Goal: Find contact information: Find contact information

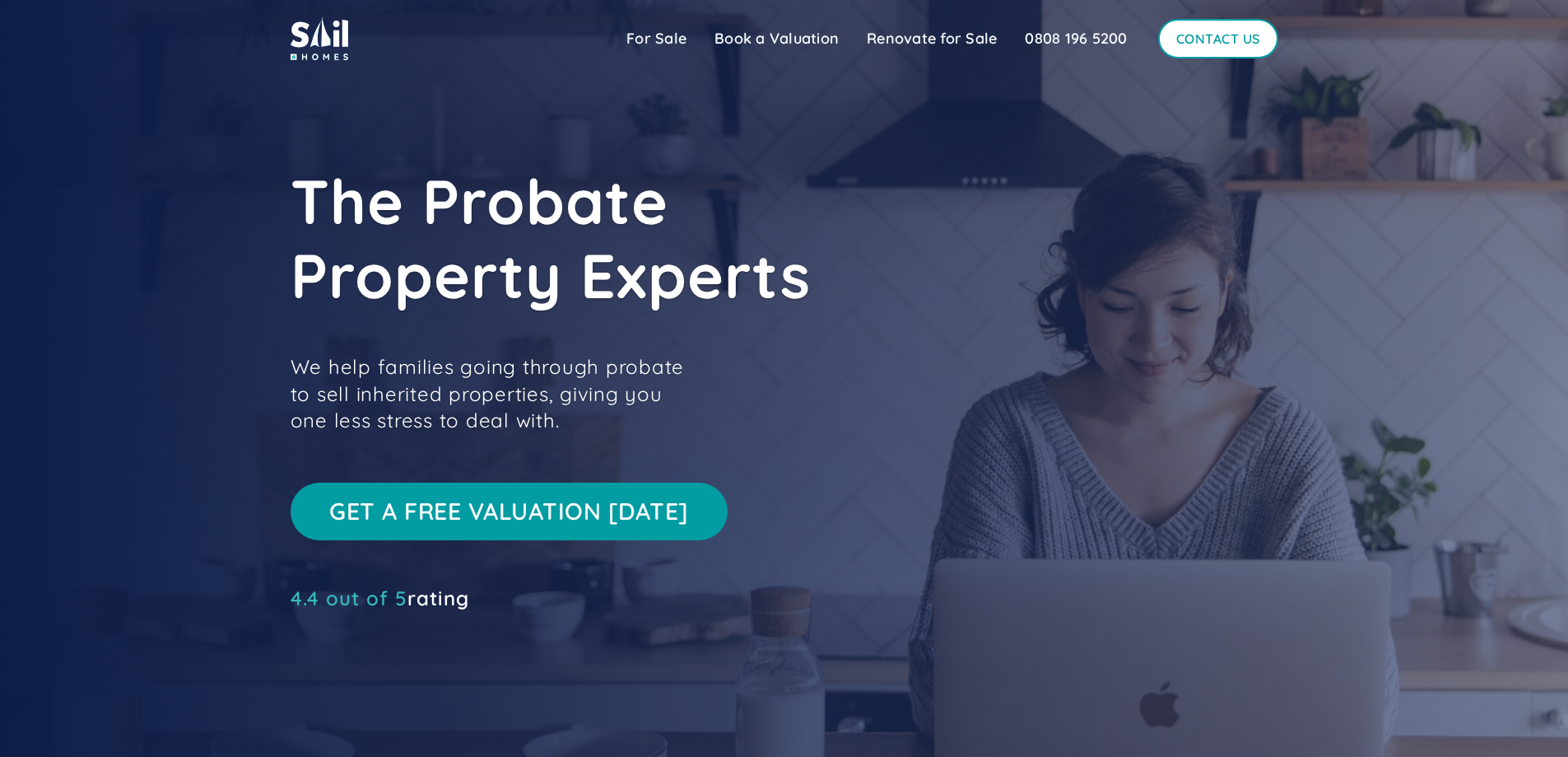
click at [1206, 41] on link "Contact Us" at bounding box center [1217, 38] width 120 height 40
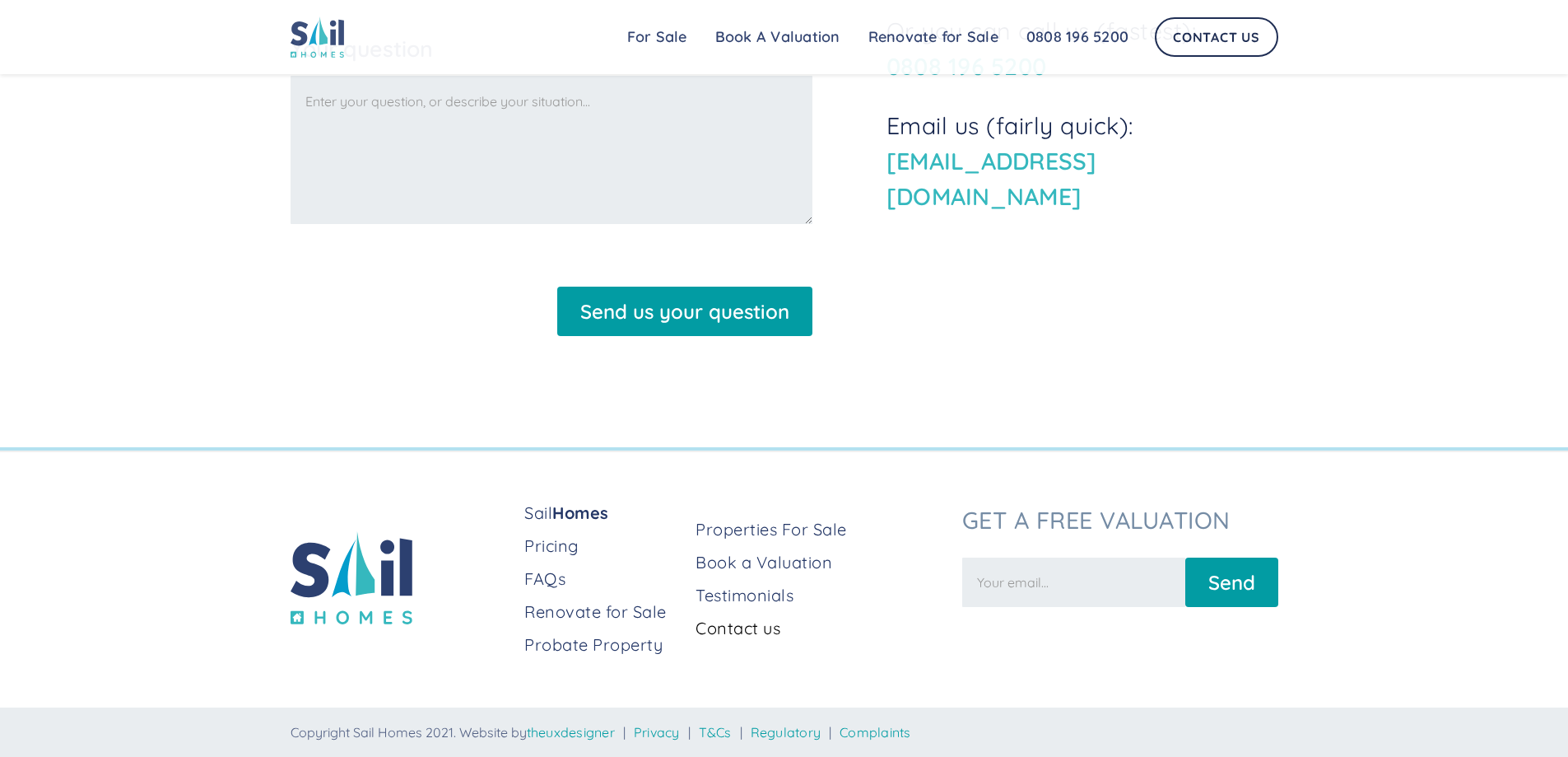
scroll to position [481, 0]
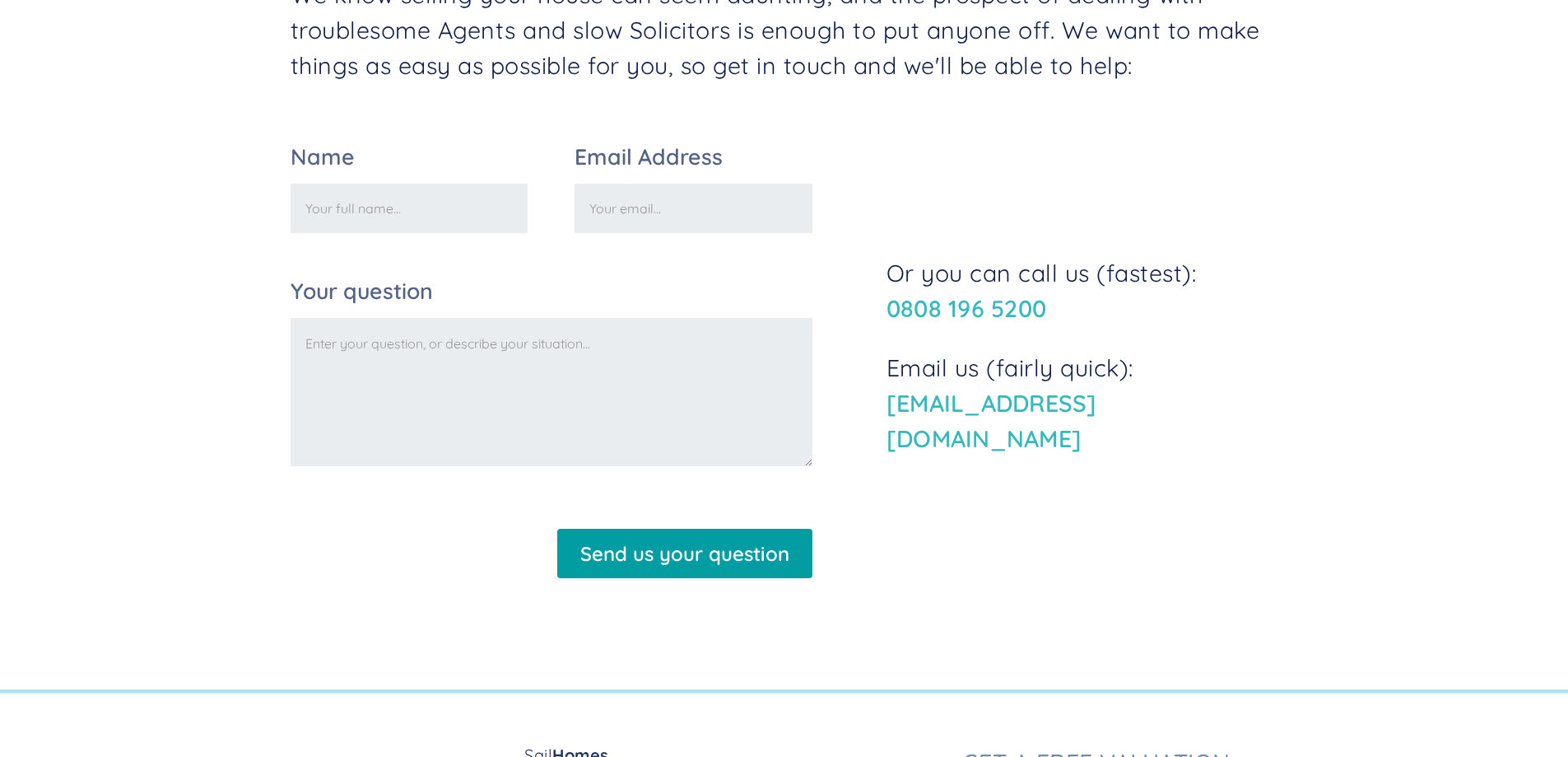
click at [985, 427] on link "hello@sailhomes.co.uk" at bounding box center [991, 420] width 211 height 65
click at [928, 430] on link "hello@sailhomes.co.uk" at bounding box center [991, 420] width 211 height 65
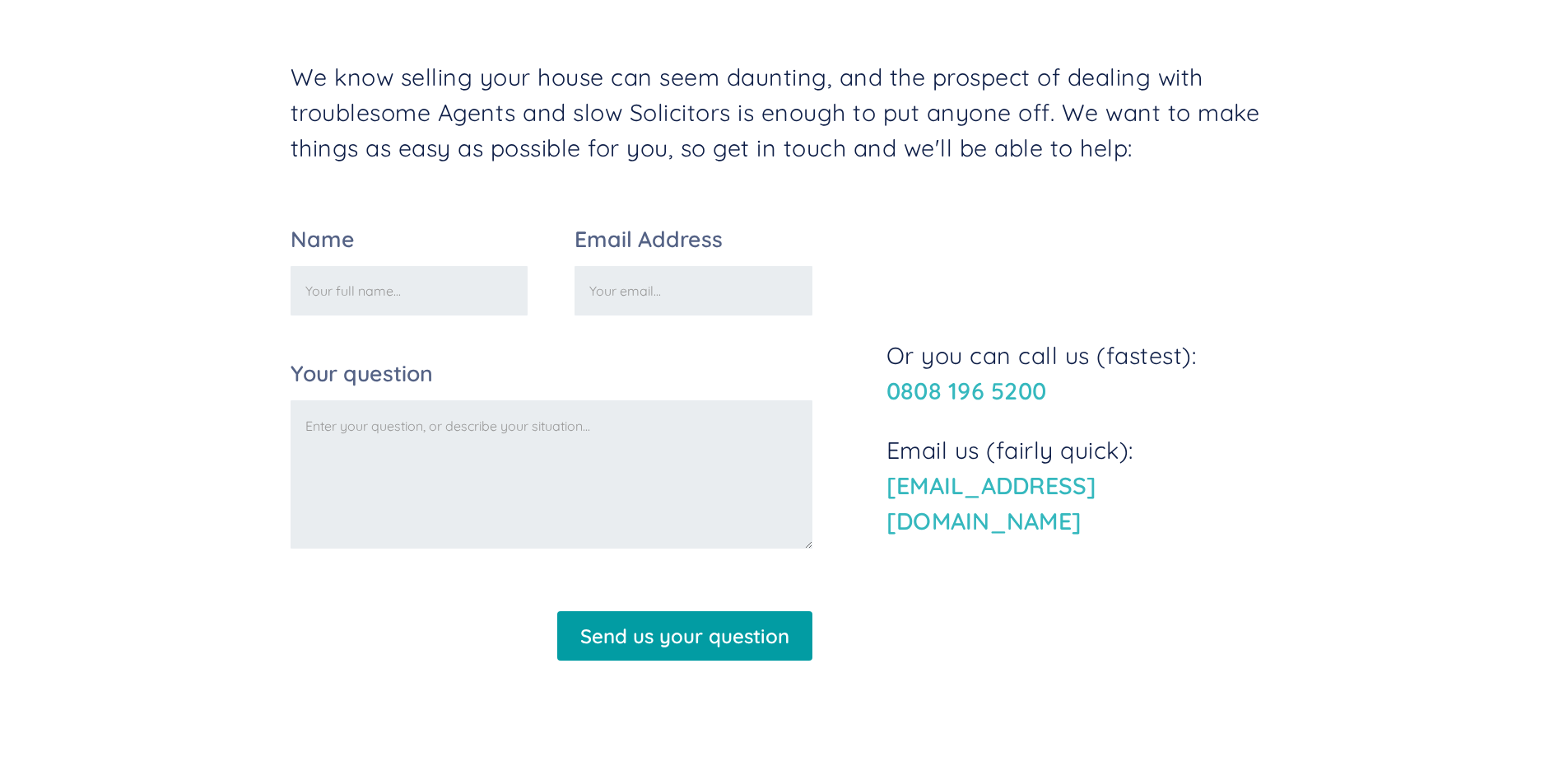
scroll to position [0, 0]
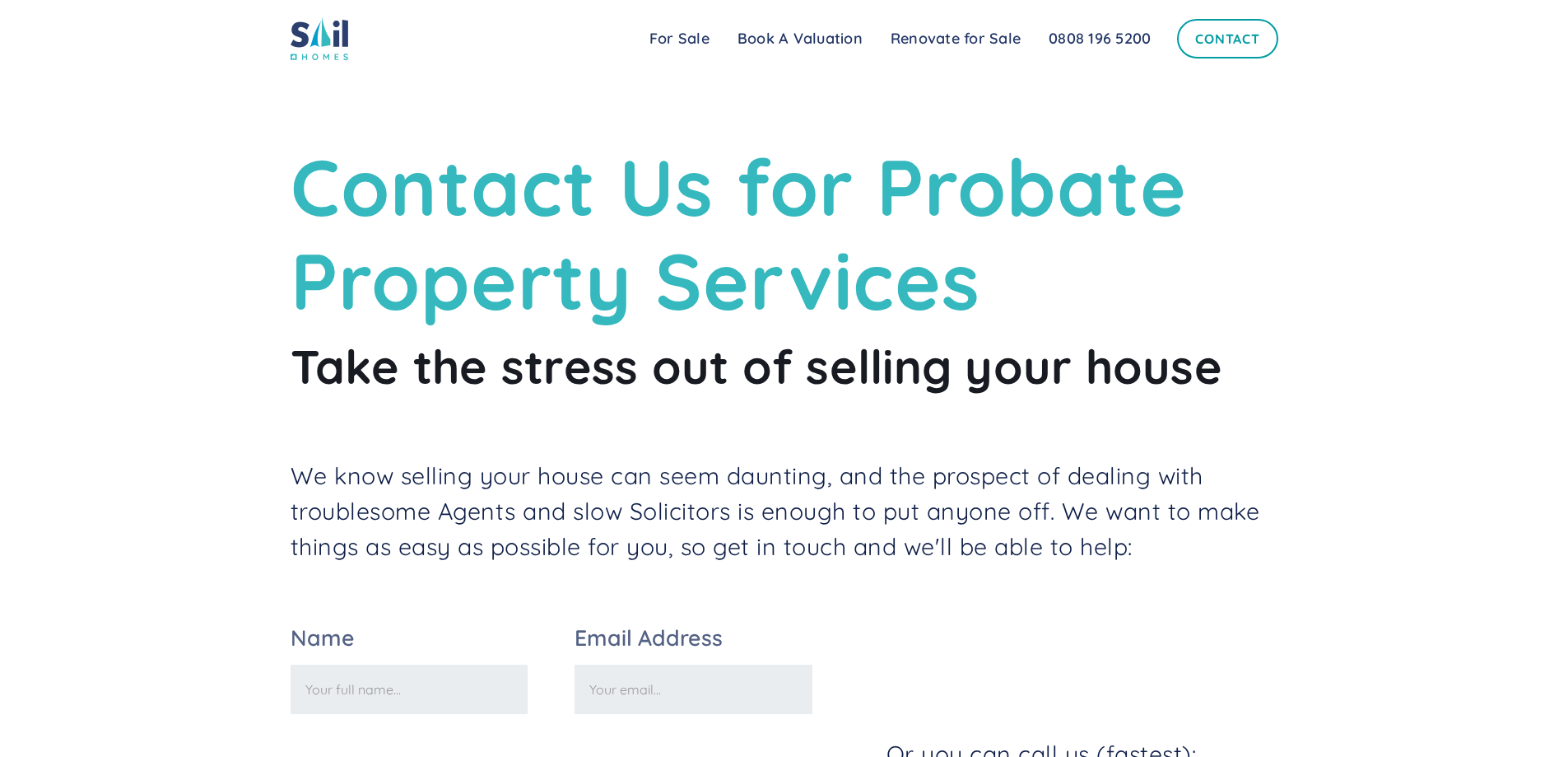
click at [1216, 40] on link "Contact" at bounding box center [1227, 38] width 100 height 40
